Goal: Task Accomplishment & Management: Complete application form

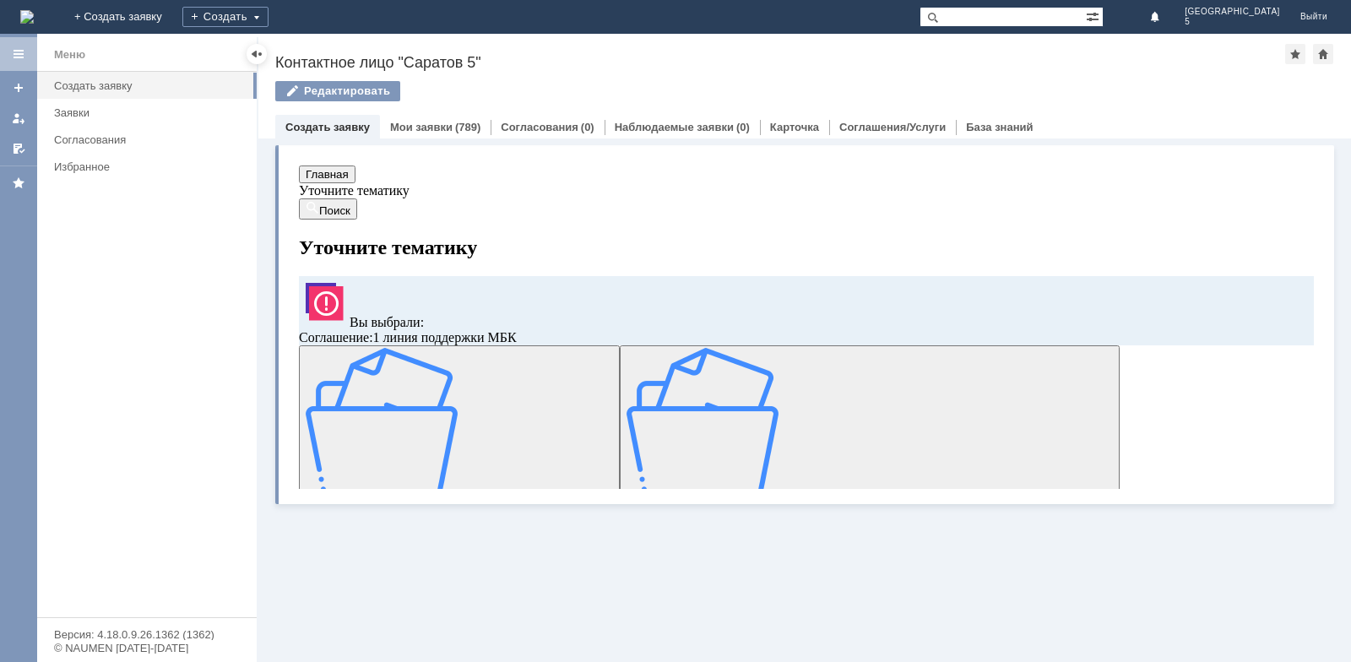
click at [436, 389] on img at bounding box center [382, 424] width 152 height 152
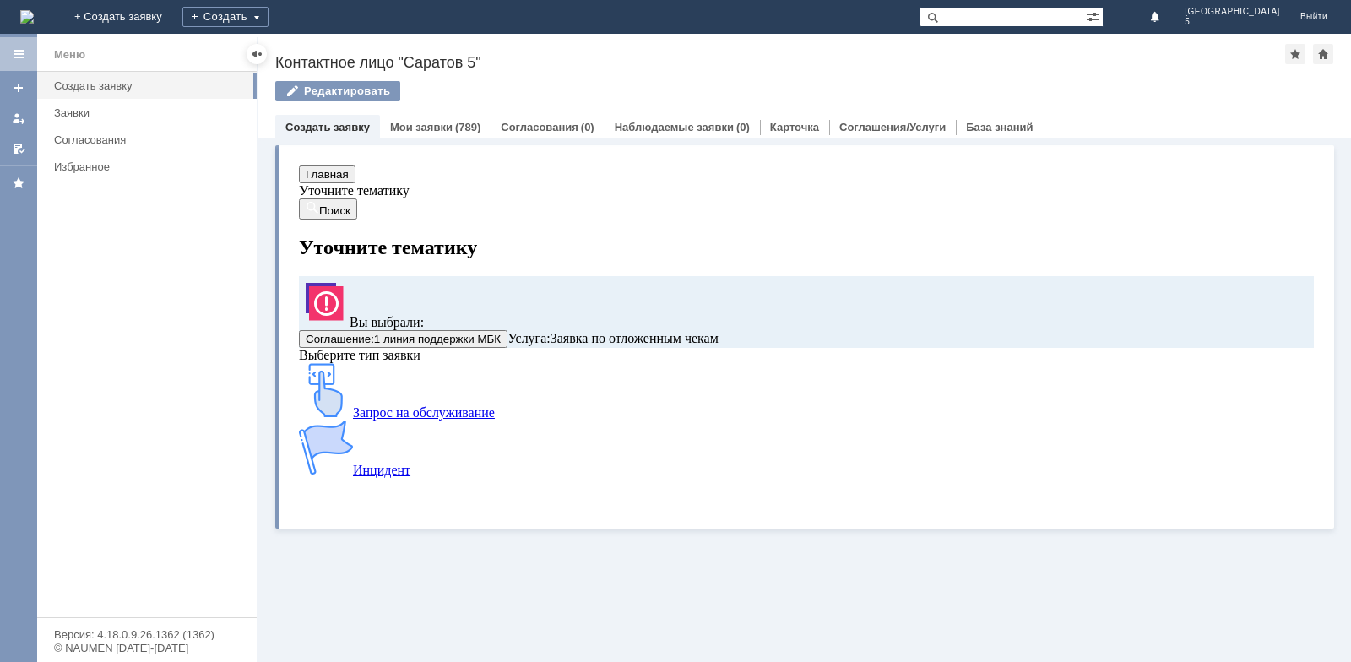
click at [353, 417] on img at bounding box center [326, 390] width 54 height 54
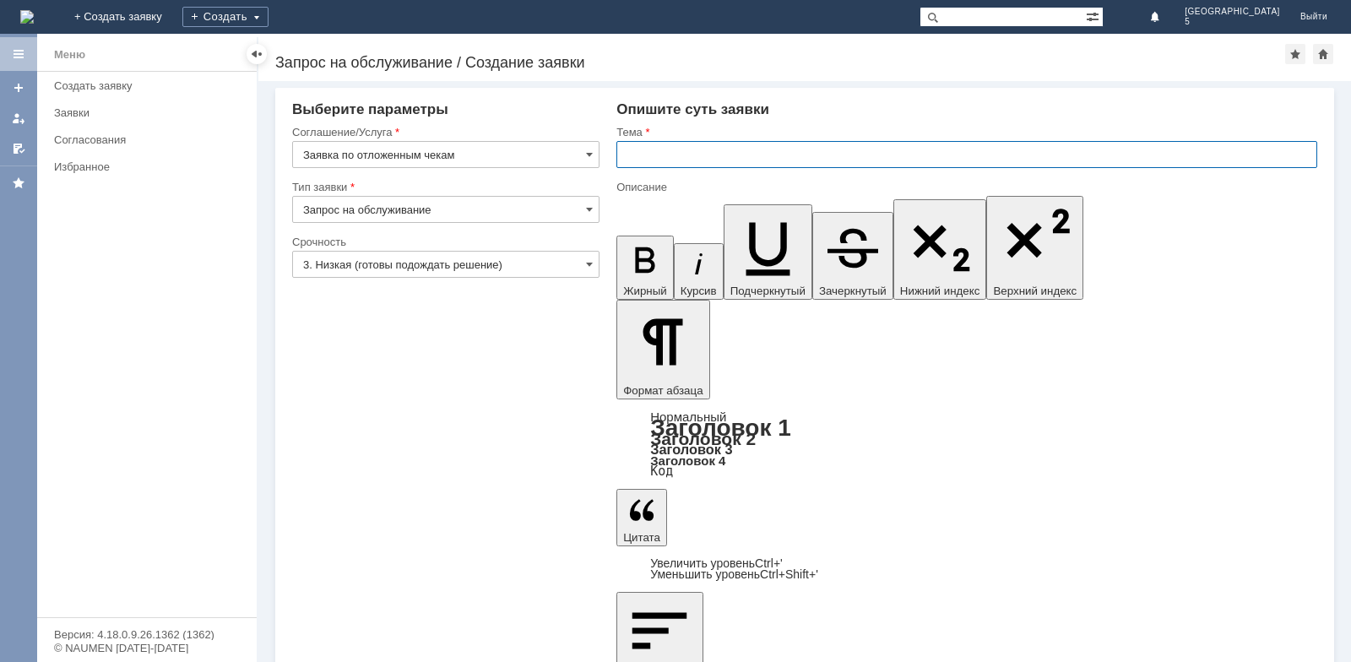
click at [788, 149] on input "text" at bounding box center [966, 154] width 701 height 27
type input "Отложенные чеки МБК Саратов 5"
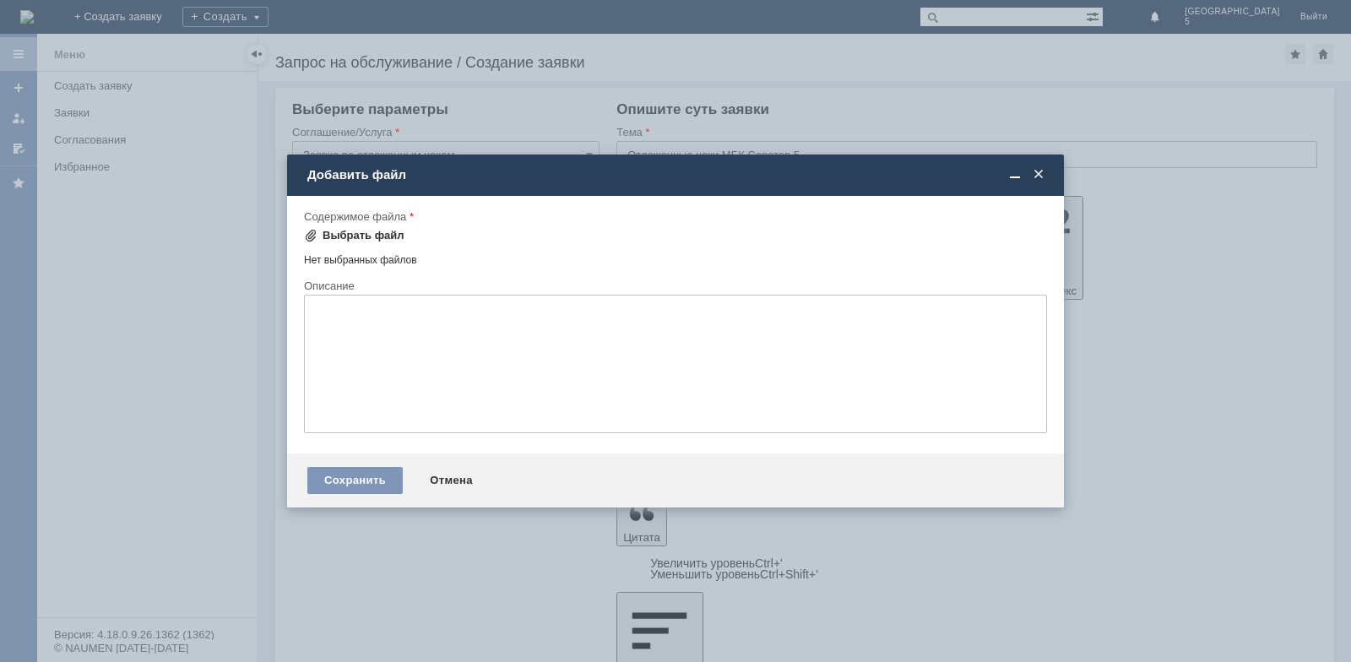
click at [370, 225] on div "Выбрать файл" at bounding box center [354, 235] width 100 height 20
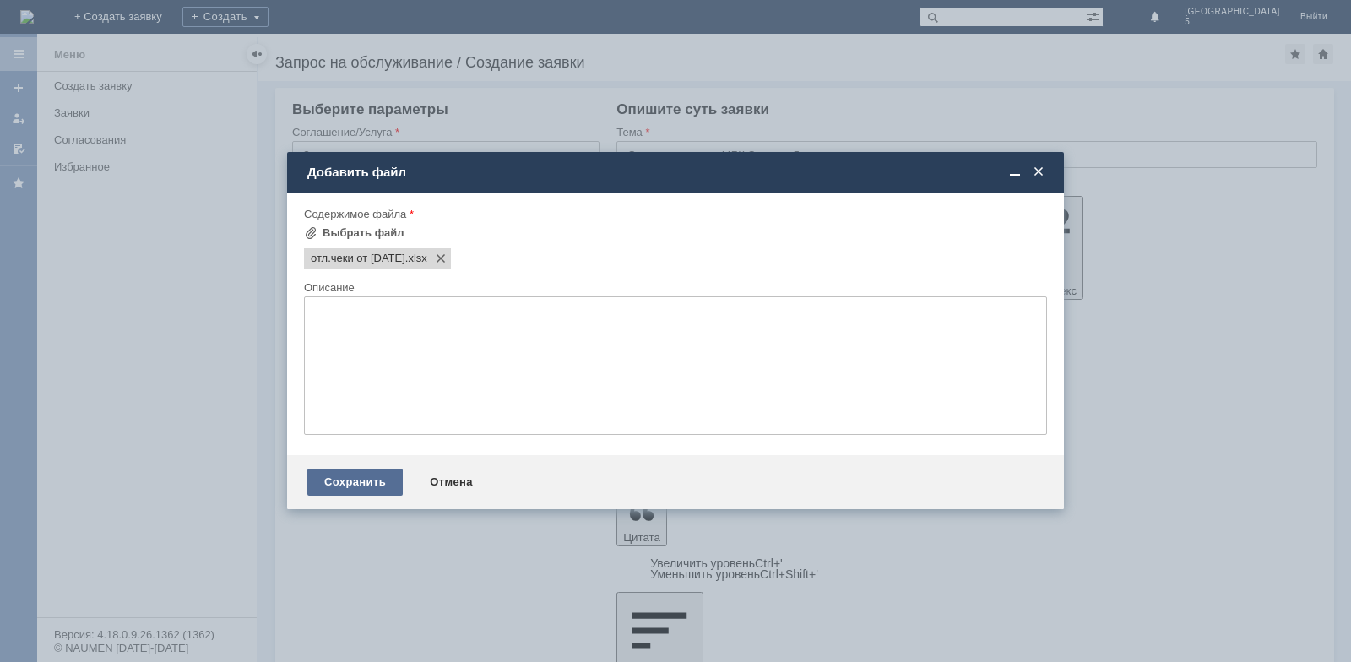
click at [359, 484] on div "Сохранить" at bounding box center [354, 482] width 95 height 27
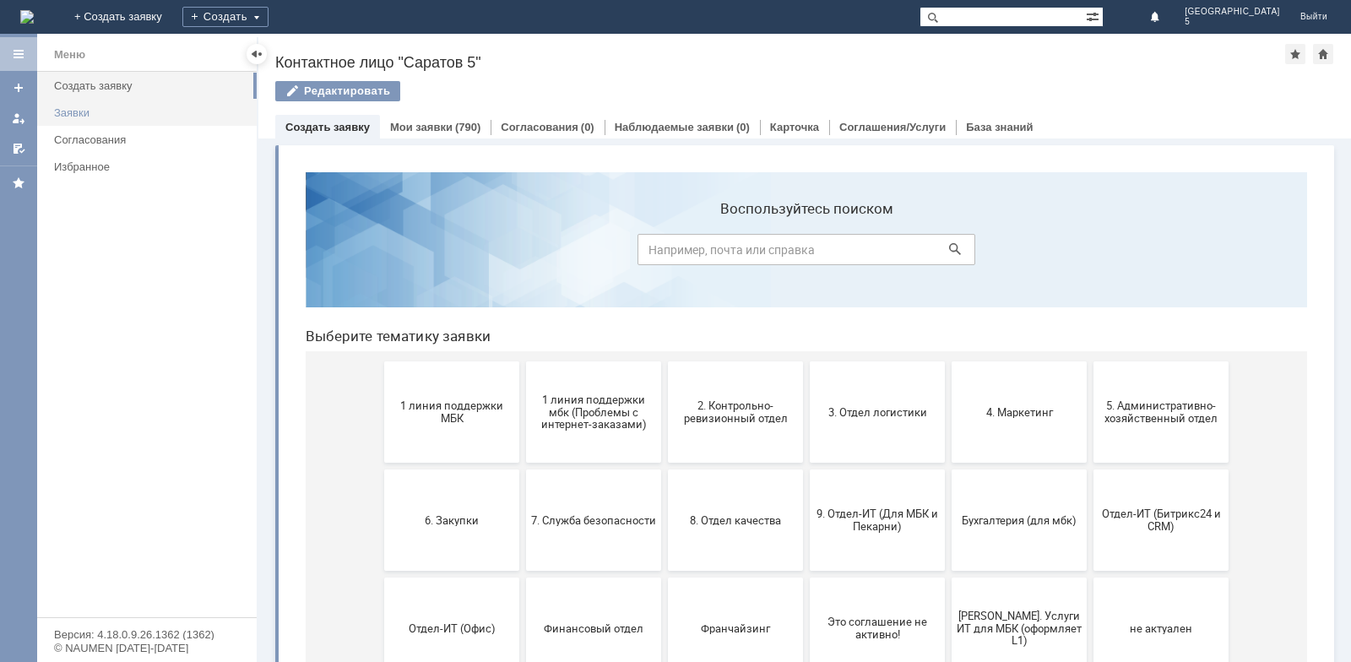
click at [57, 111] on div "Заявки" at bounding box center [150, 112] width 193 height 13
